Goal: Information Seeking & Learning: Learn about a topic

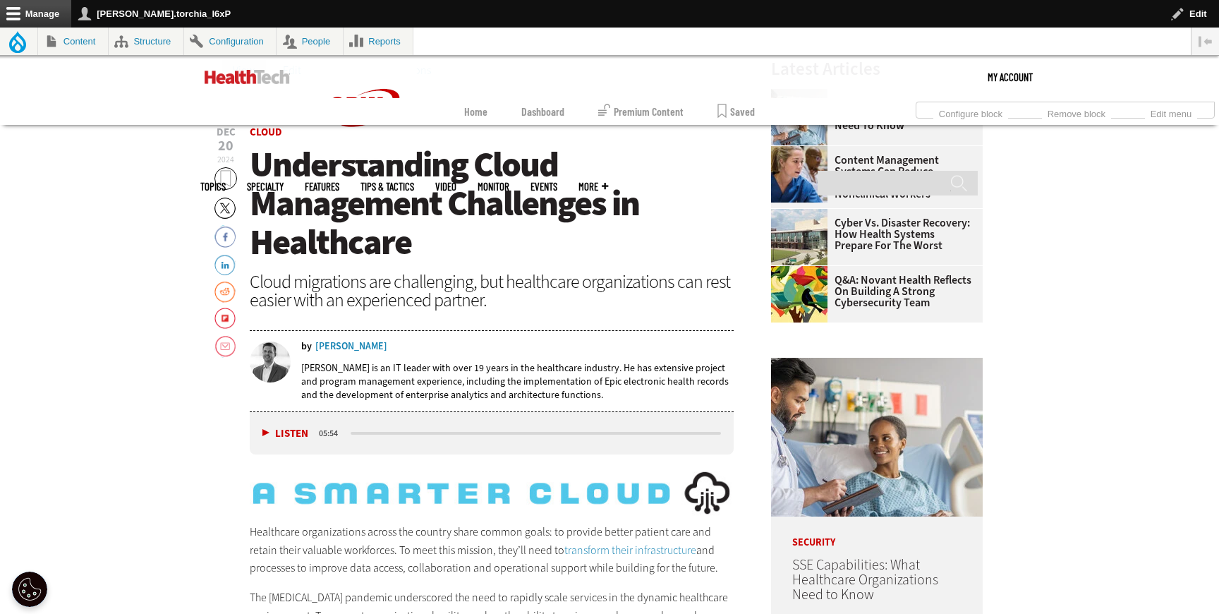
scroll to position [567, 0]
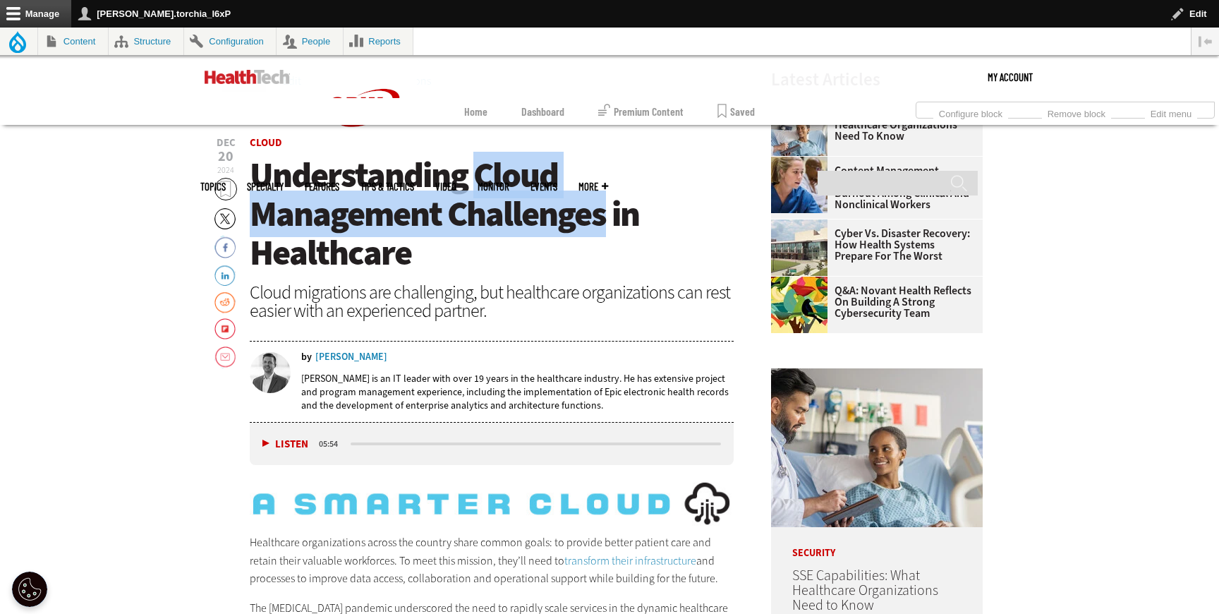
drag, startPoint x: 474, startPoint y: 176, endPoint x: 608, endPoint y: 213, distance: 139.1
click at [608, 213] on span "Understanding Cloud Management Challenges in Healthcare" at bounding box center [444, 214] width 389 height 124
copy span "Cloud Management Challenges"
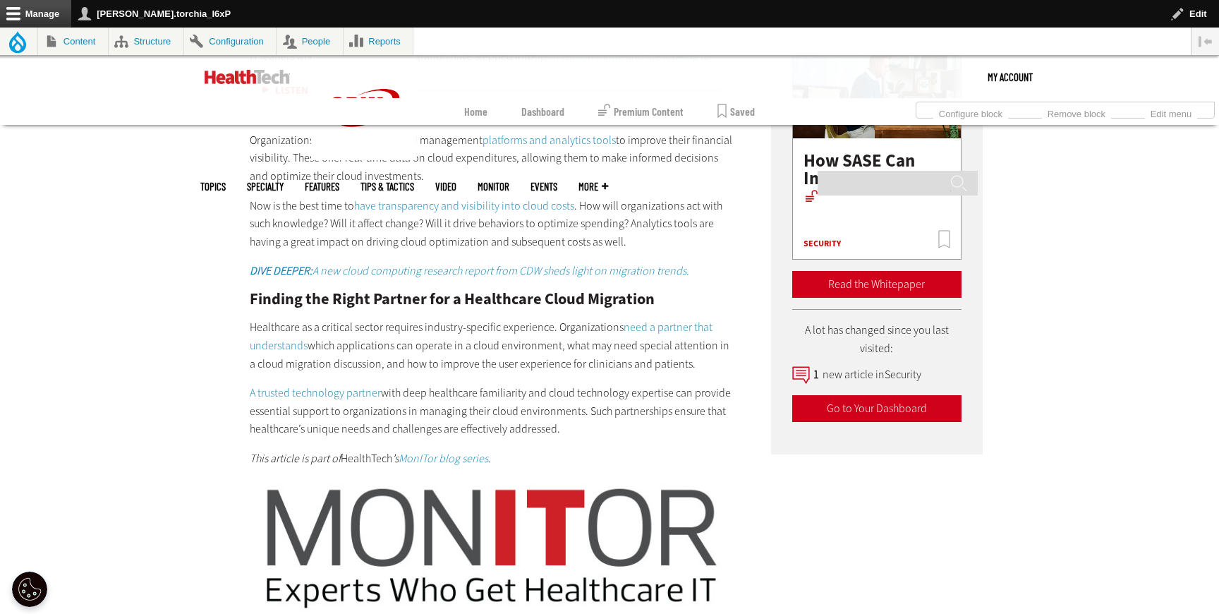
scroll to position [2447, 0]
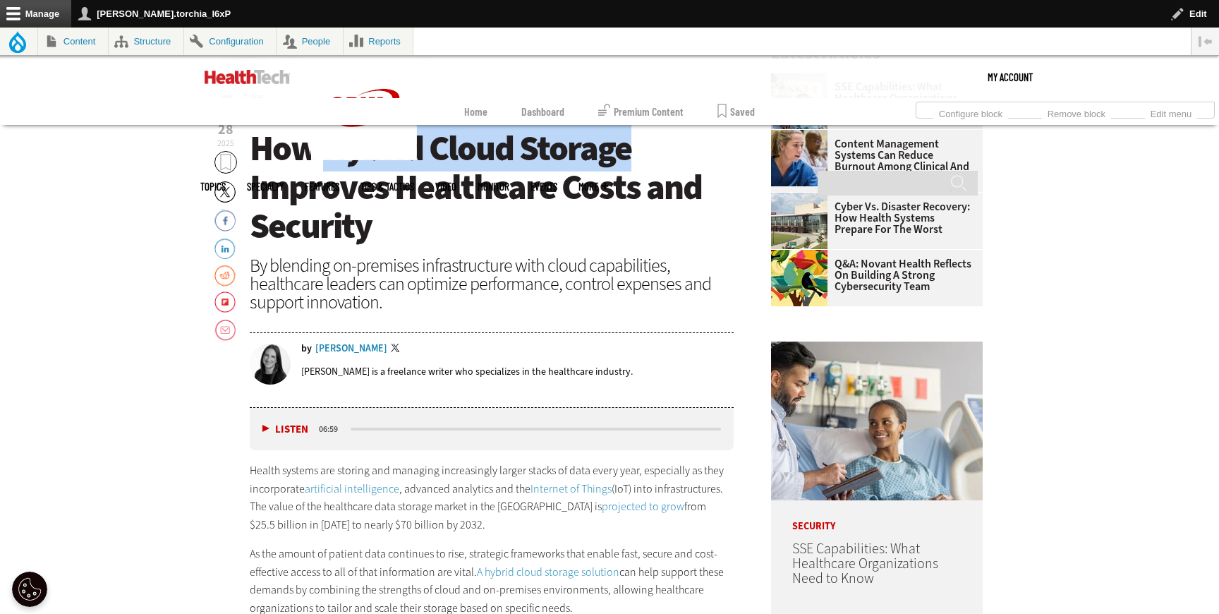
drag, startPoint x: 330, startPoint y: 149, endPoint x: 633, endPoint y: 143, distance: 302.6
click at [633, 143] on h1 "How Hybrid Cloud Storage Improves Healthcare Costs and Security" at bounding box center [492, 187] width 484 height 116
copy span "Hybrid Cloud Storage"
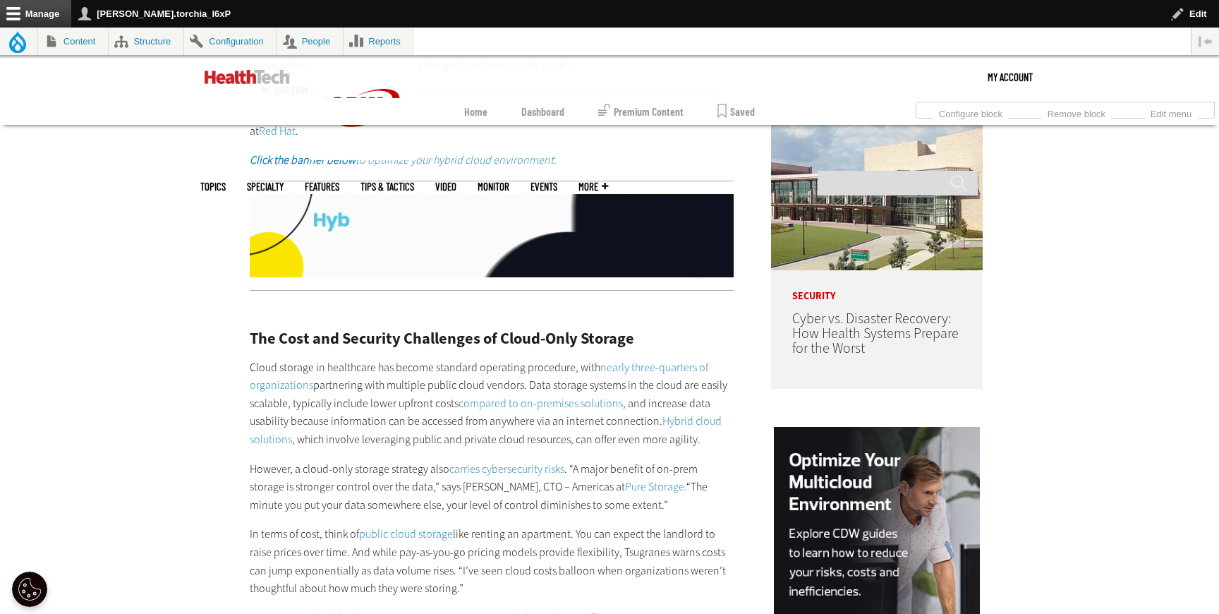
scroll to position [1097, 0]
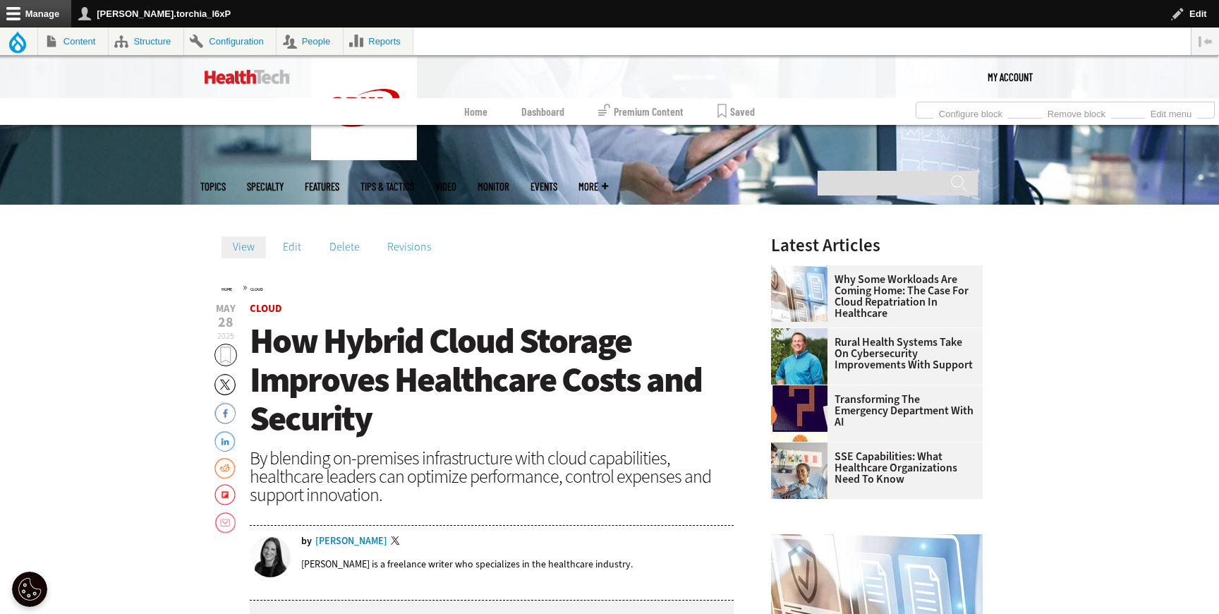
scroll to position [336, 0]
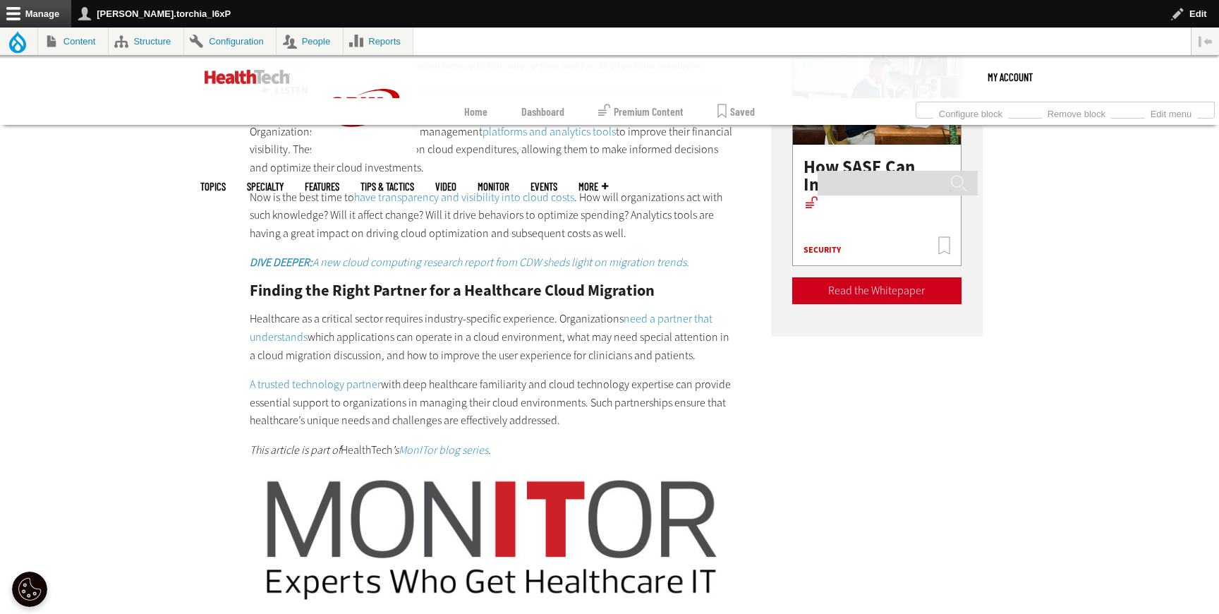
scroll to position [2486, 0]
